Goal: Task Accomplishment & Management: Use online tool/utility

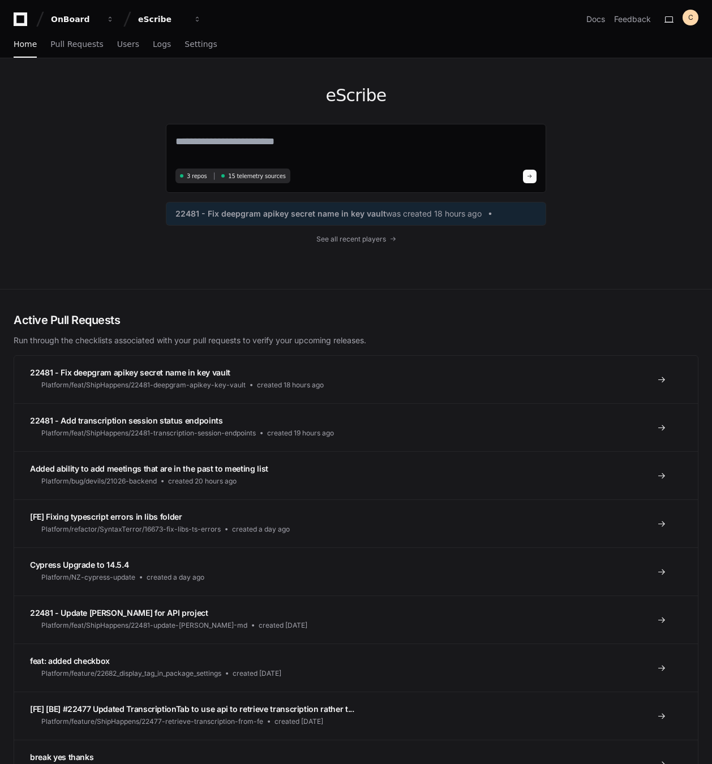
click at [96, 221] on div "eScribe 3 repos 15 telemetry sources 22481 - Fix deepgram apikey secret name in…" at bounding box center [356, 173] width 712 height 231
click at [31, 46] on span "Home" at bounding box center [25, 44] width 23 height 7
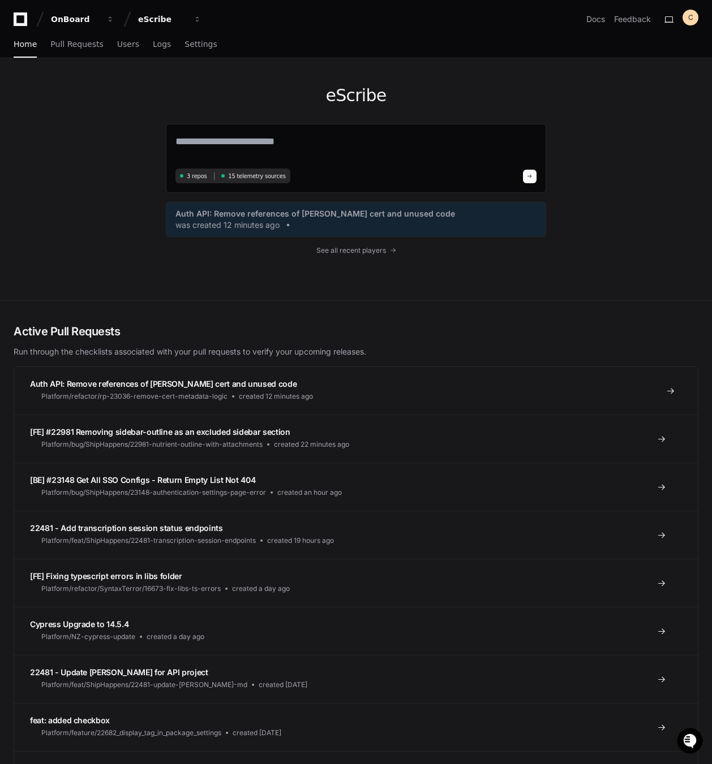
click at [179, 379] on span "Auth API: Remove references of [PERSON_NAME] cert and unused code" at bounding box center [163, 384] width 266 height 10
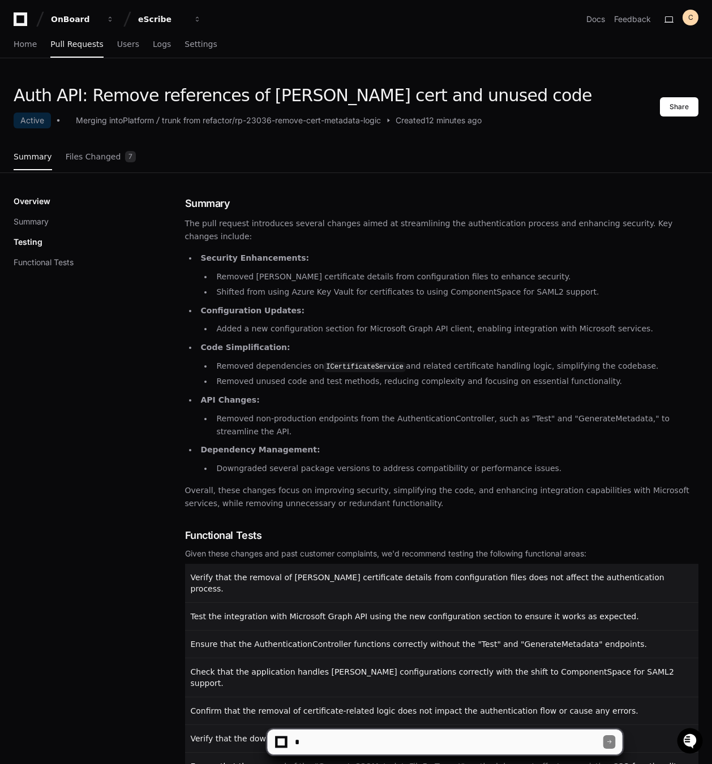
click at [374, 738] on textarea at bounding box center [448, 742] width 311 height 25
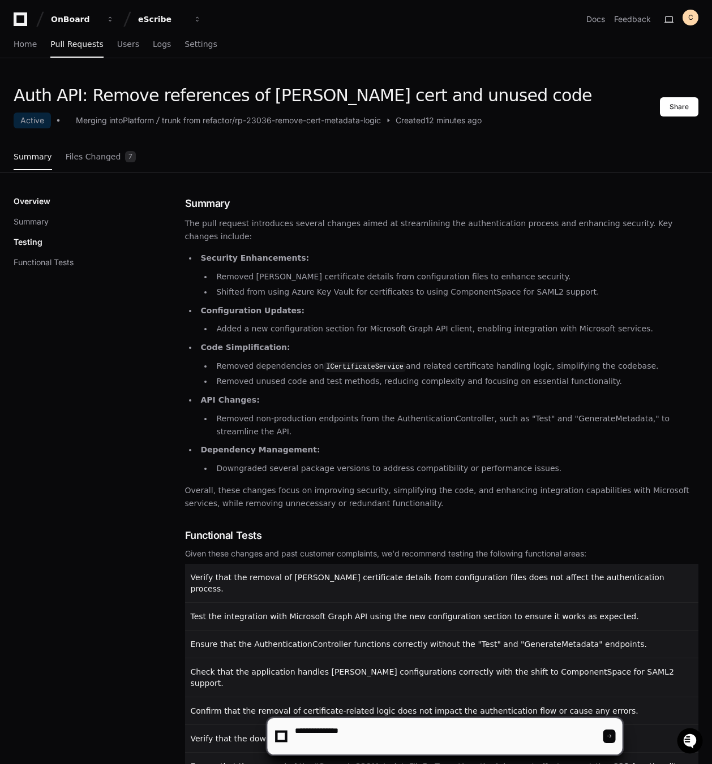
type textarea "**********"
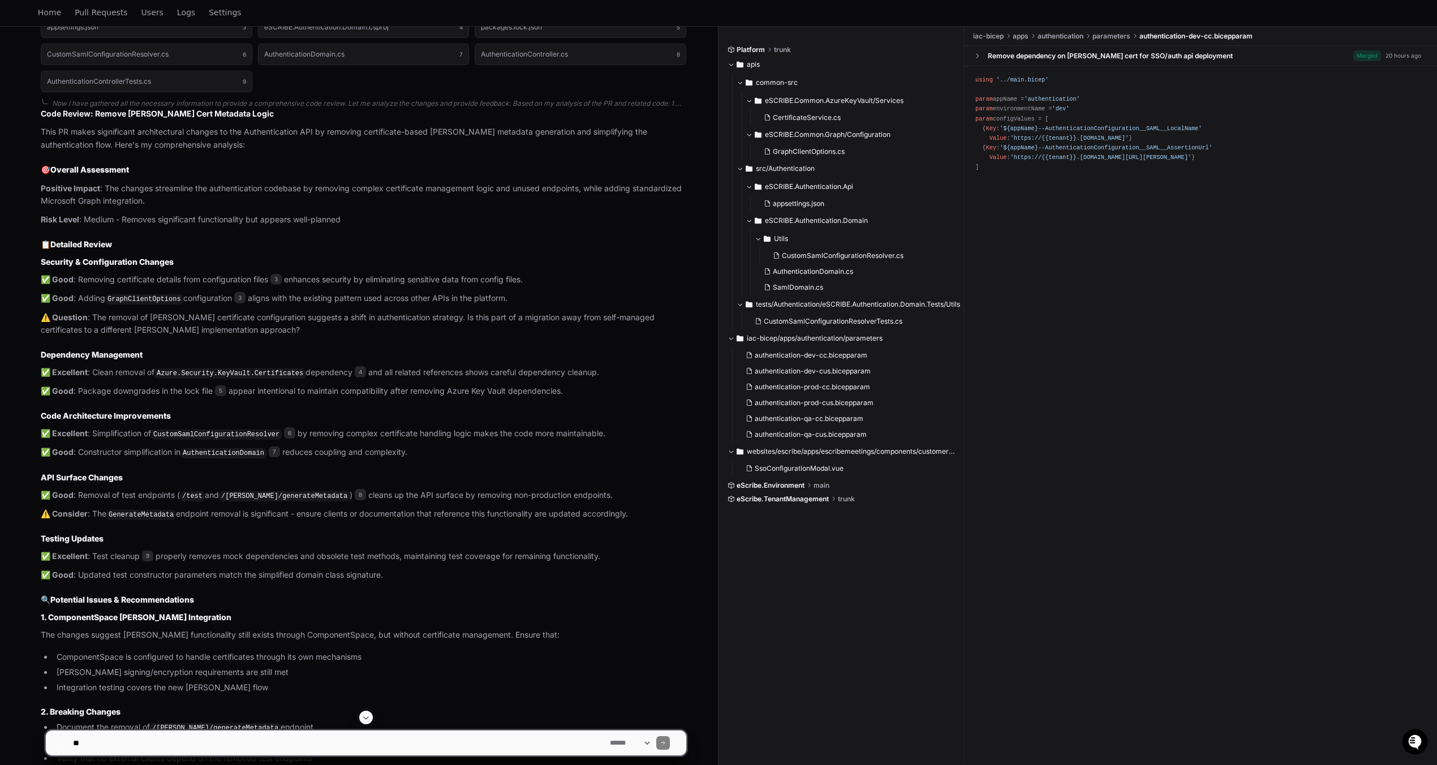
scroll to position [697, 0]
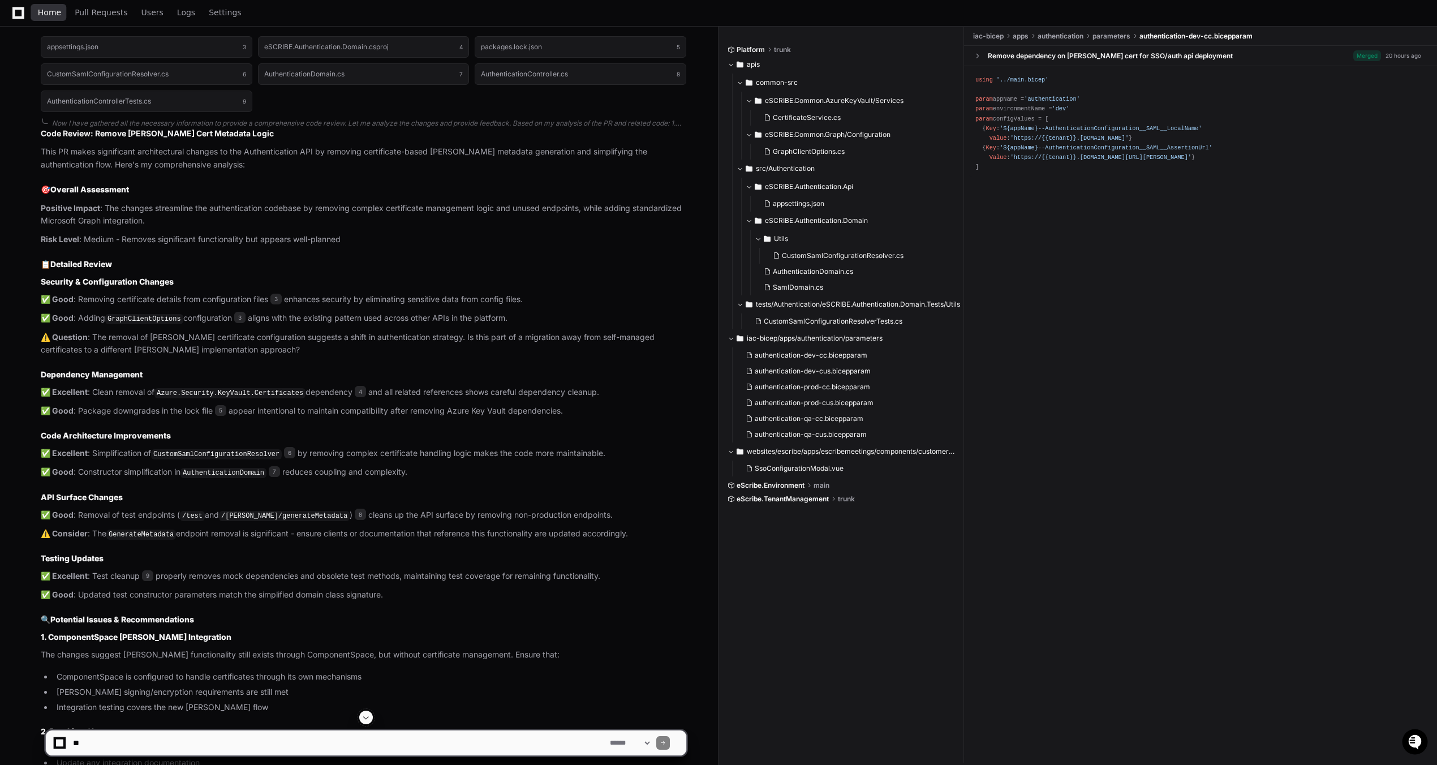
click at [51, 16] on span "Home" at bounding box center [49, 12] width 23 height 7
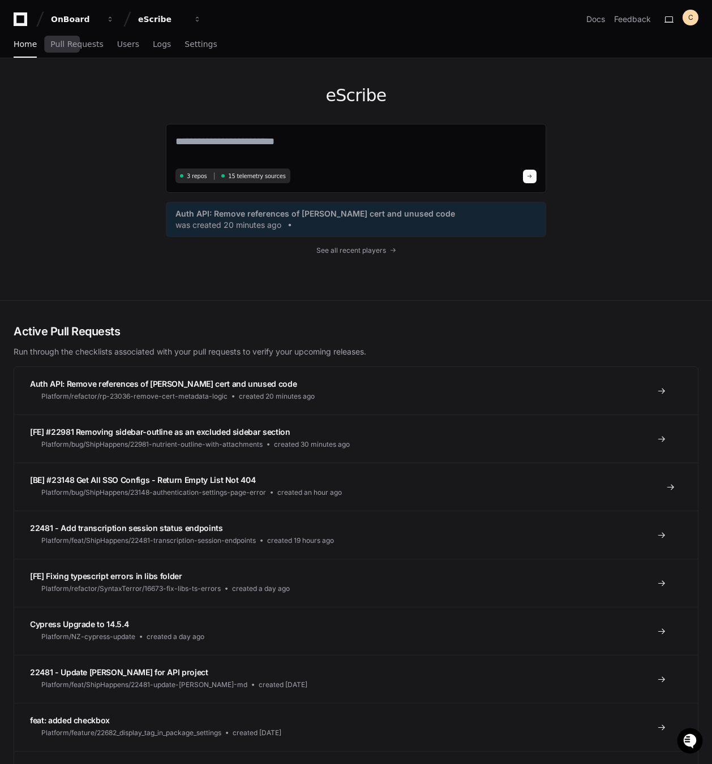
click at [170, 475] on span "[BE] #23148 Get All SSO Configs - Return Empty List Not 404" at bounding box center [142, 480] width 225 height 10
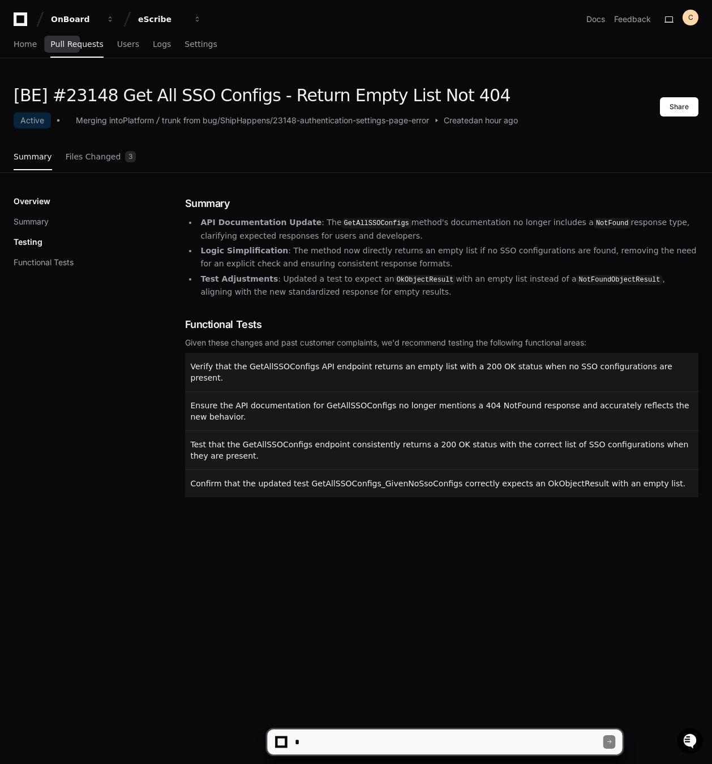
click at [379, 738] on textarea at bounding box center [448, 742] width 311 height 25
type textarea "**********"
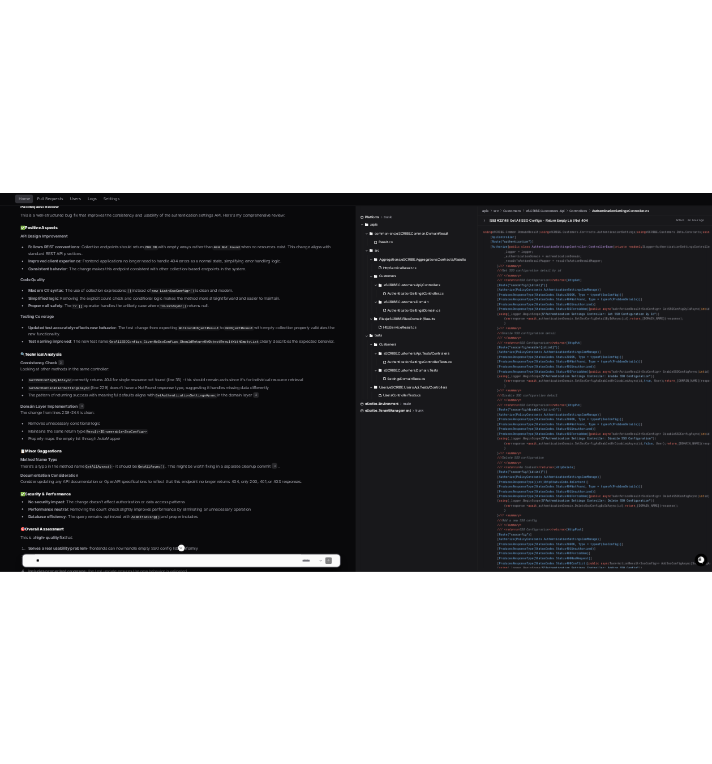
scroll to position [511, 0]
